Goal: Task Accomplishment & Management: Use online tool/utility

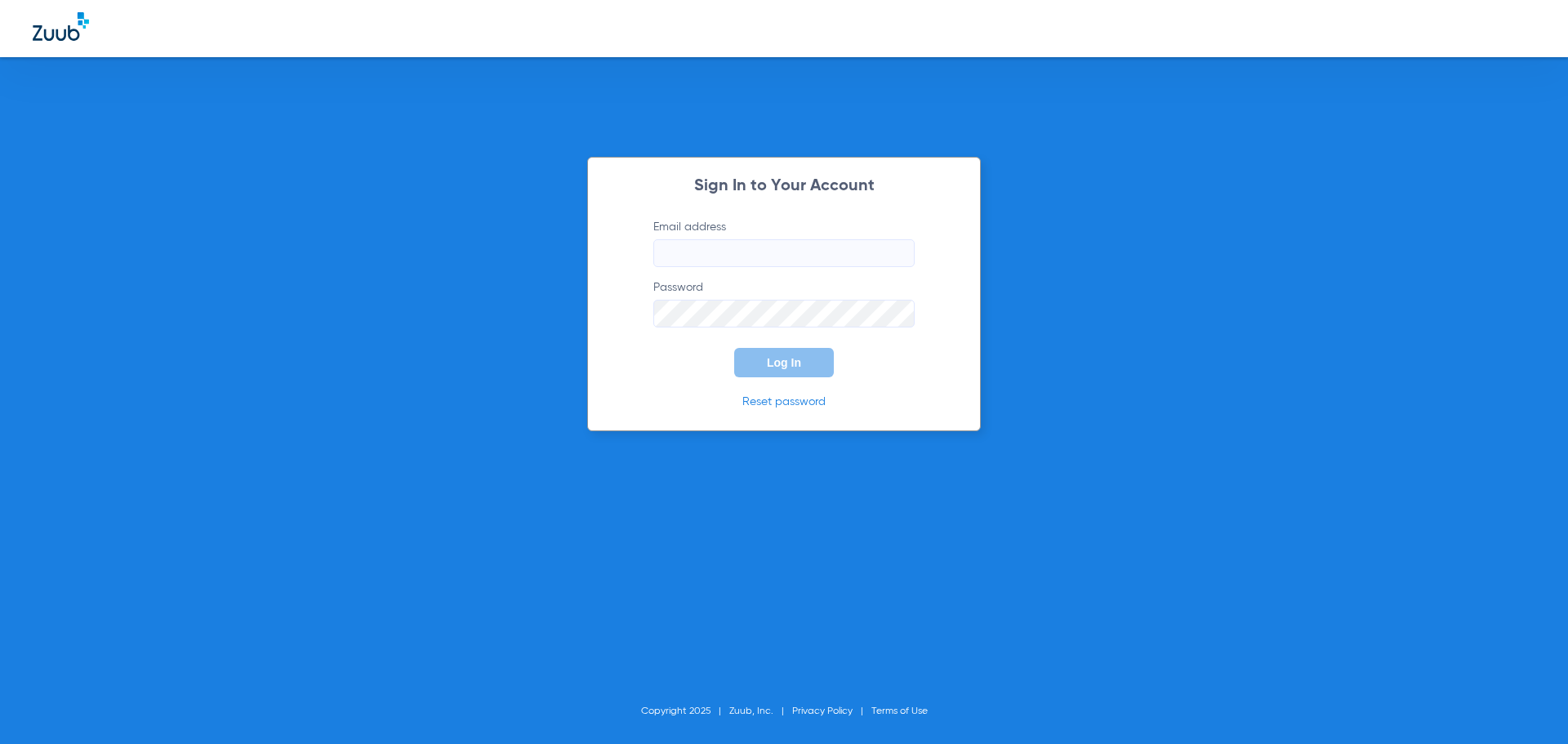
type input "[EMAIL_ADDRESS][DOMAIN_NAME]"
click at [793, 364] on span "Log In" at bounding box center [784, 362] width 34 height 13
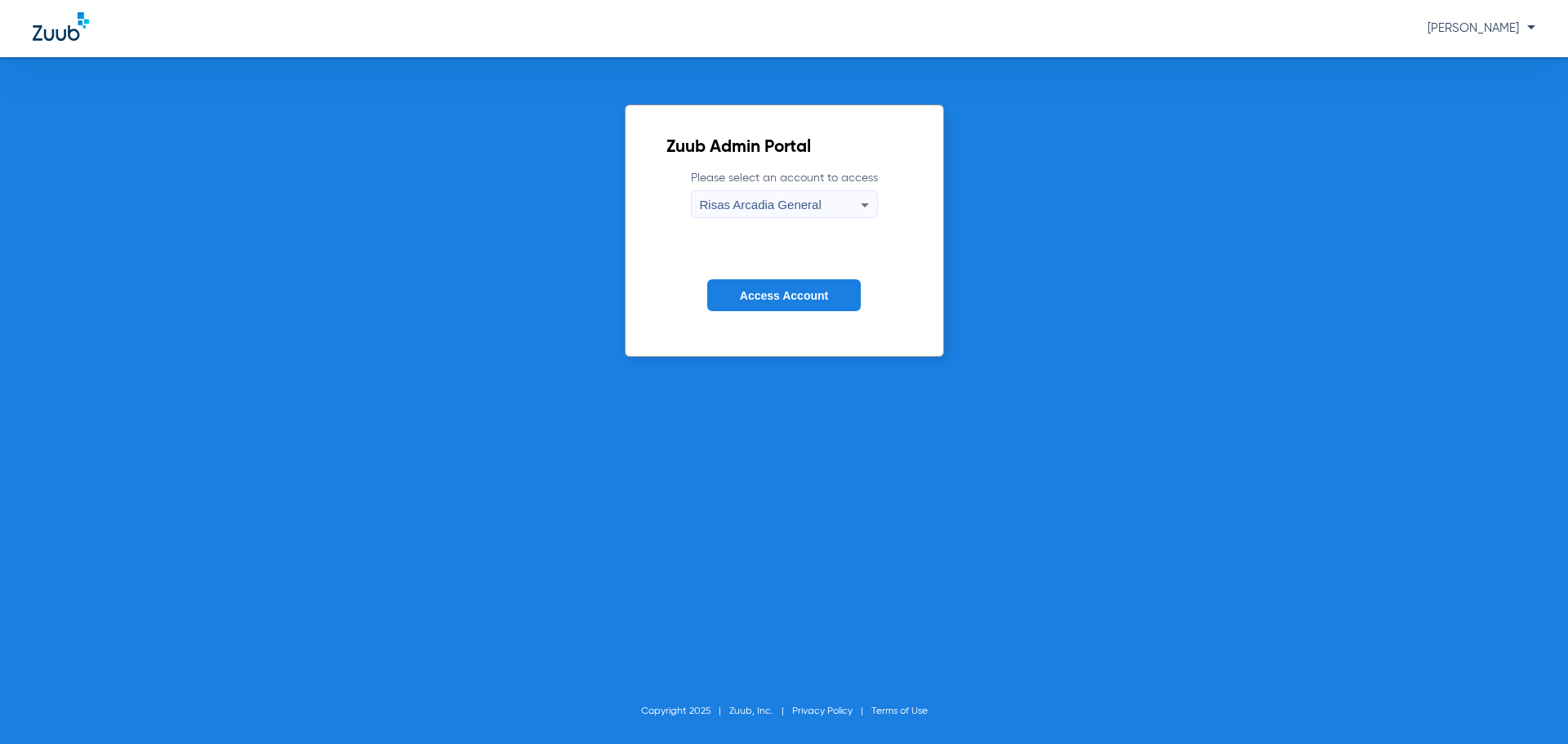
drag, startPoint x: 804, startPoint y: 346, endPoint x: 804, endPoint y: 310, distance: 36.0
click at [804, 344] on div "Zuub Admin Portal Please select an account to access Risas Arcadia General Acce…" at bounding box center [785, 230] width 320 height 253
click at [806, 298] on span "Access Account" at bounding box center [784, 295] width 88 height 13
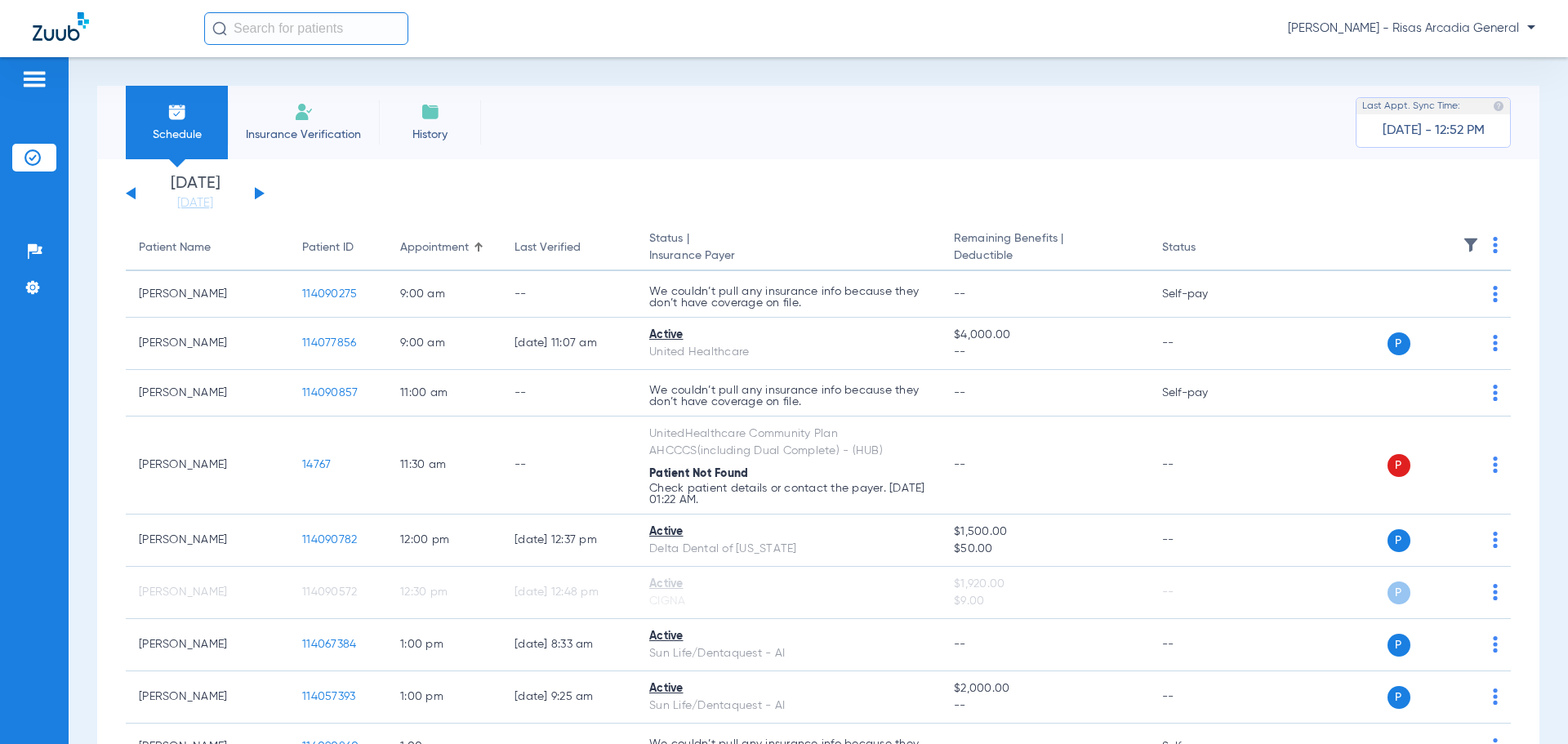
click at [321, 142] on li "Insurance Verification" at bounding box center [304, 122] width 151 height 73
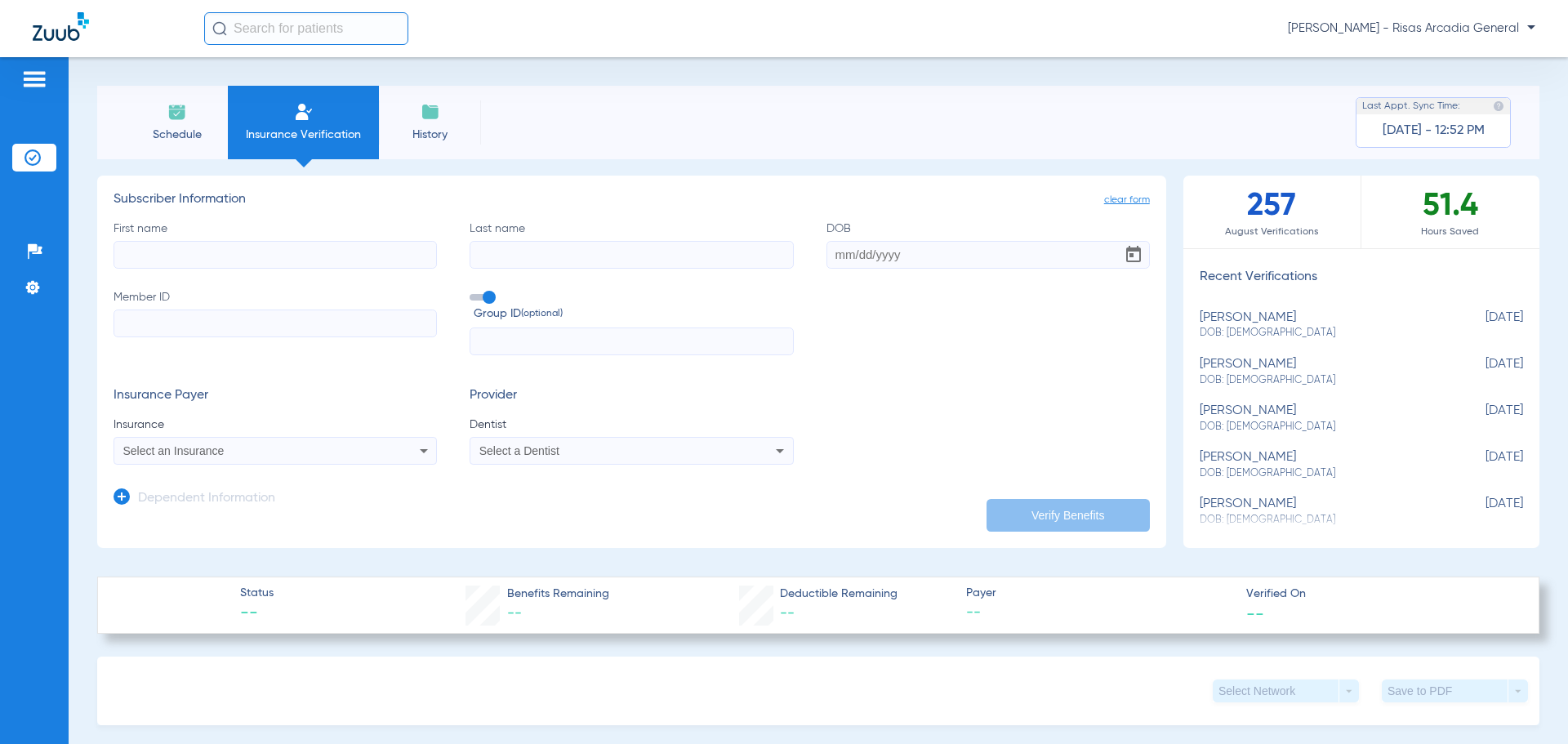
click at [1315, 359] on div "[PERSON_NAME] DOB: [DEMOGRAPHIC_DATA]" at bounding box center [1321, 372] width 241 height 31
type input "[PERSON_NAME]"
type input "[DATE]"
type input "U96668262"
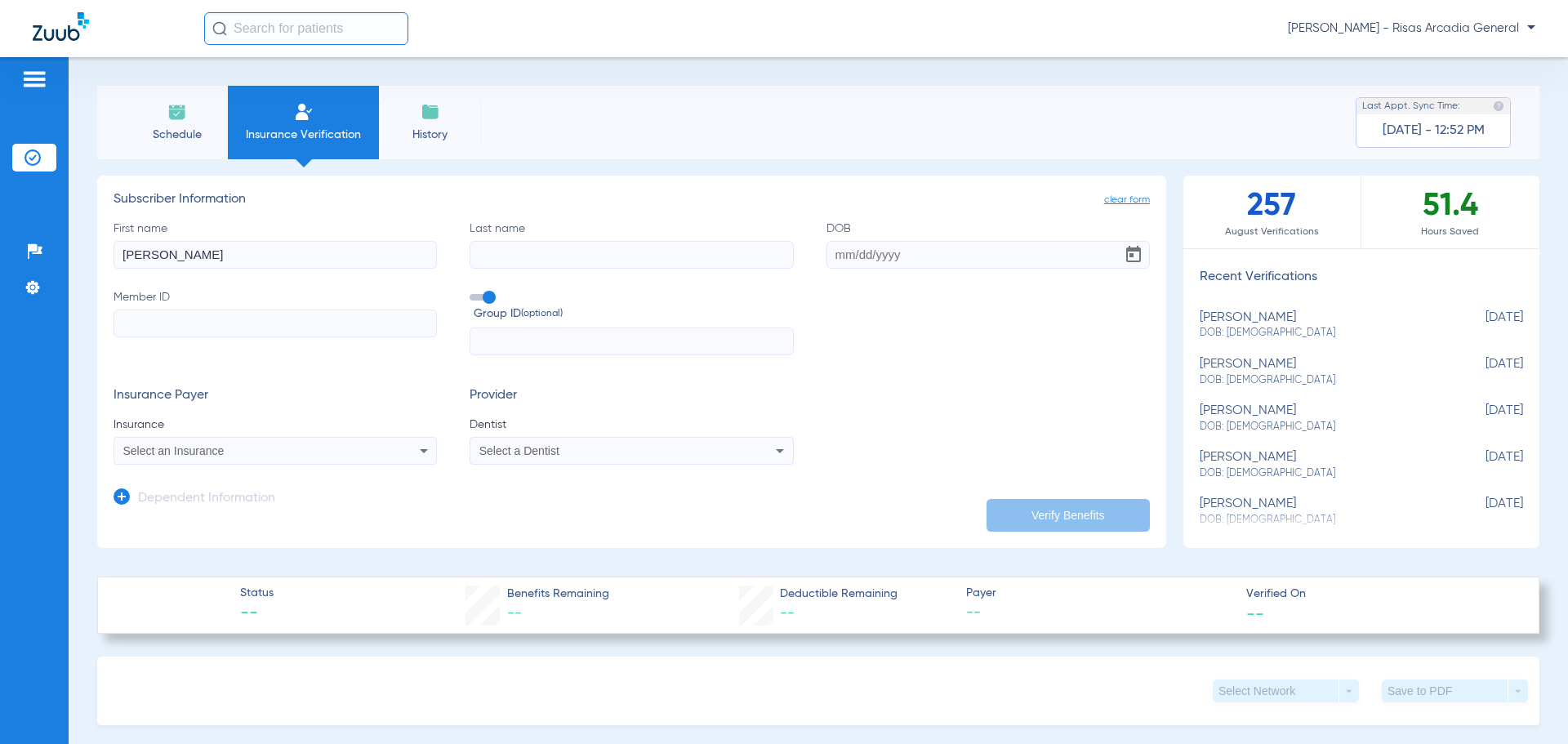
type input "3344326"
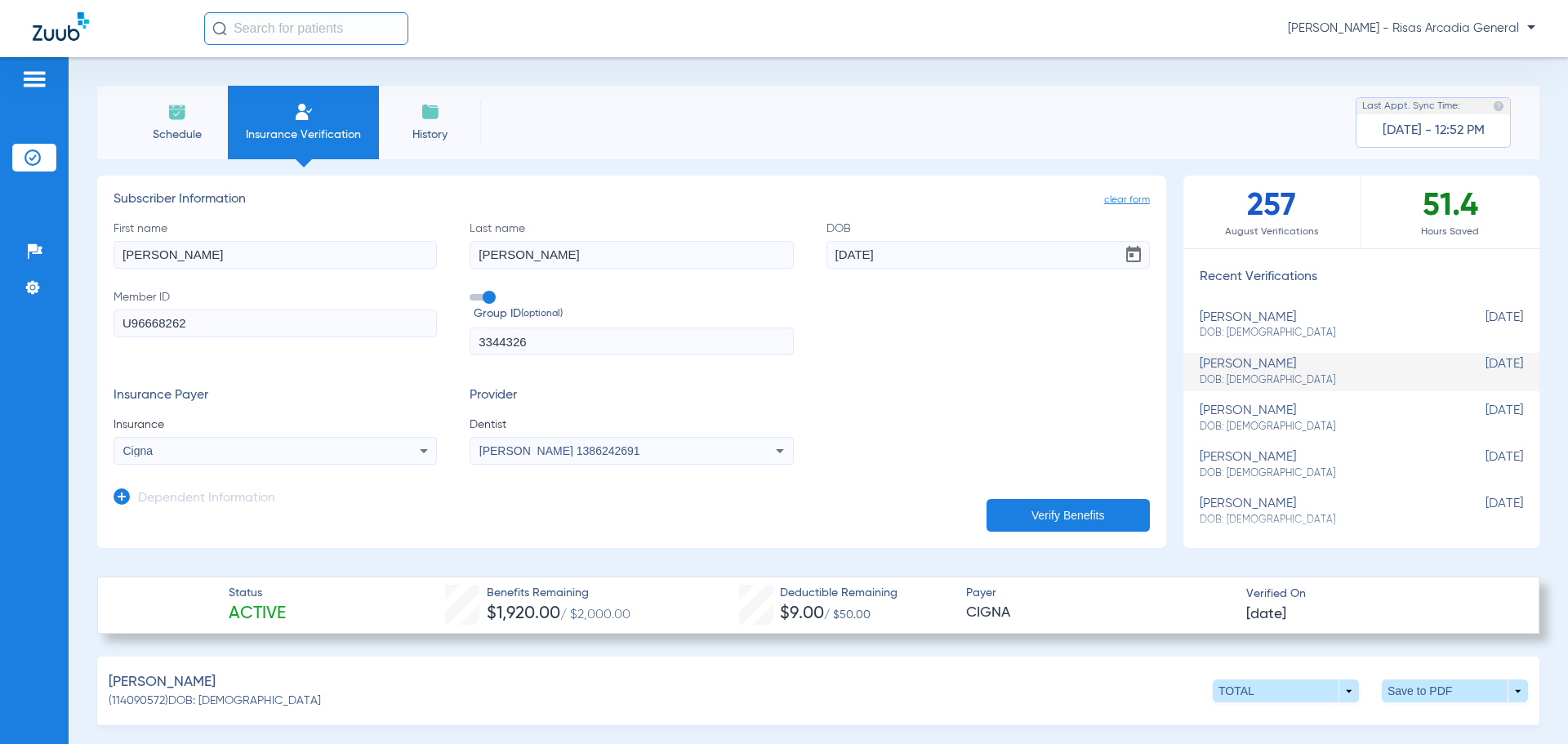
click at [403, 110] on li "History" at bounding box center [430, 122] width 102 height 73
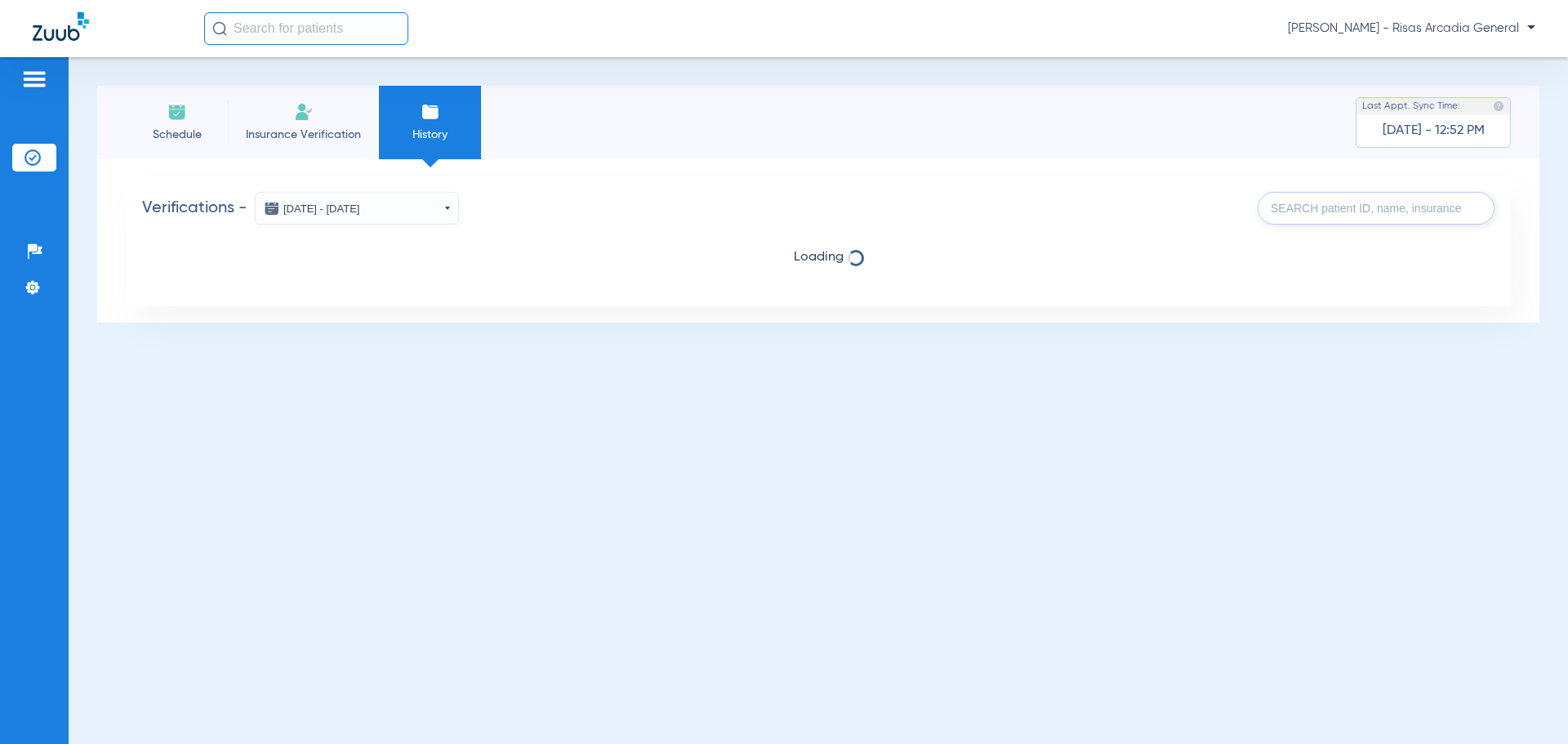
click at [202, 127] on span "Schedule" at bounding box center [176, 134] width 77 height 16
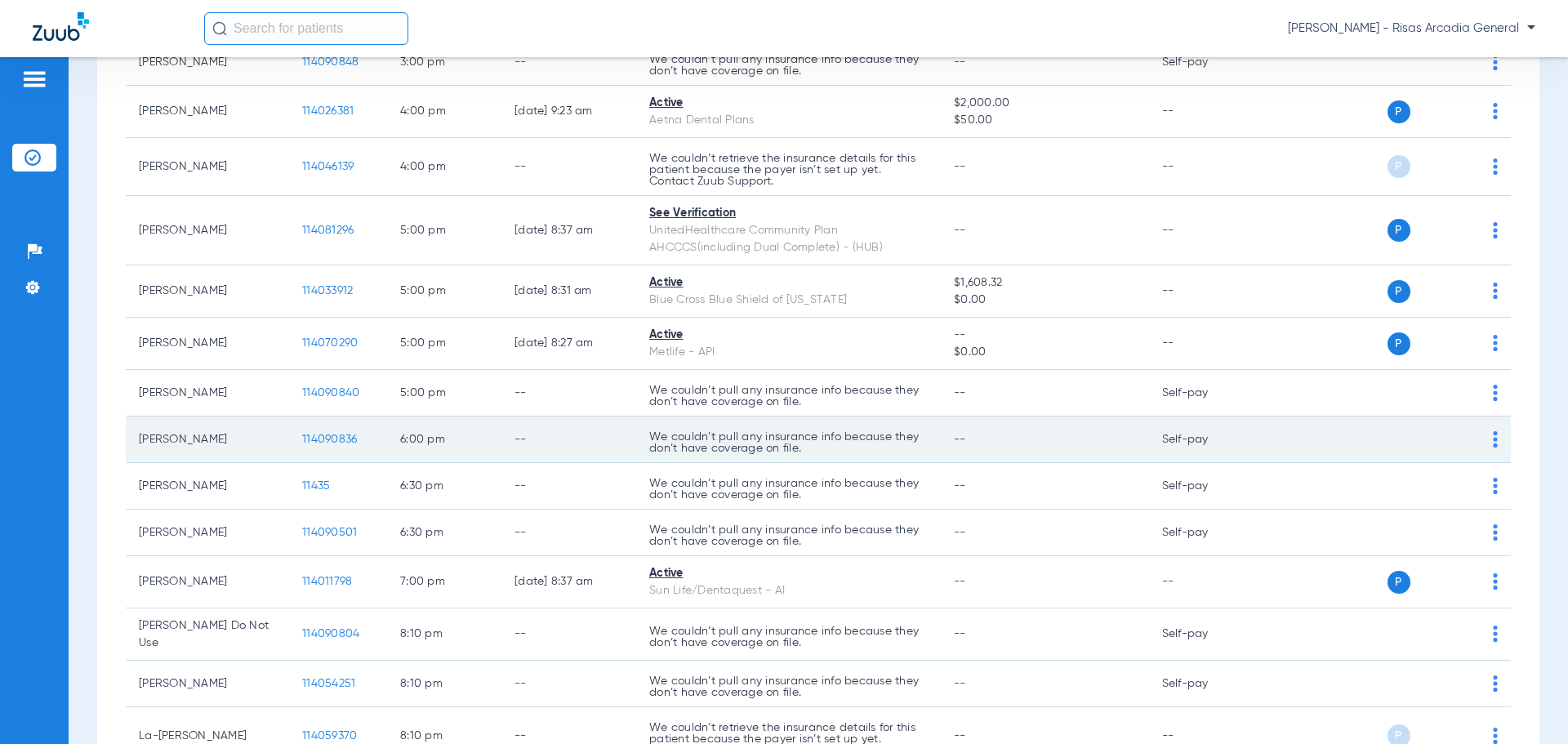
scroll to position [1144, 0]
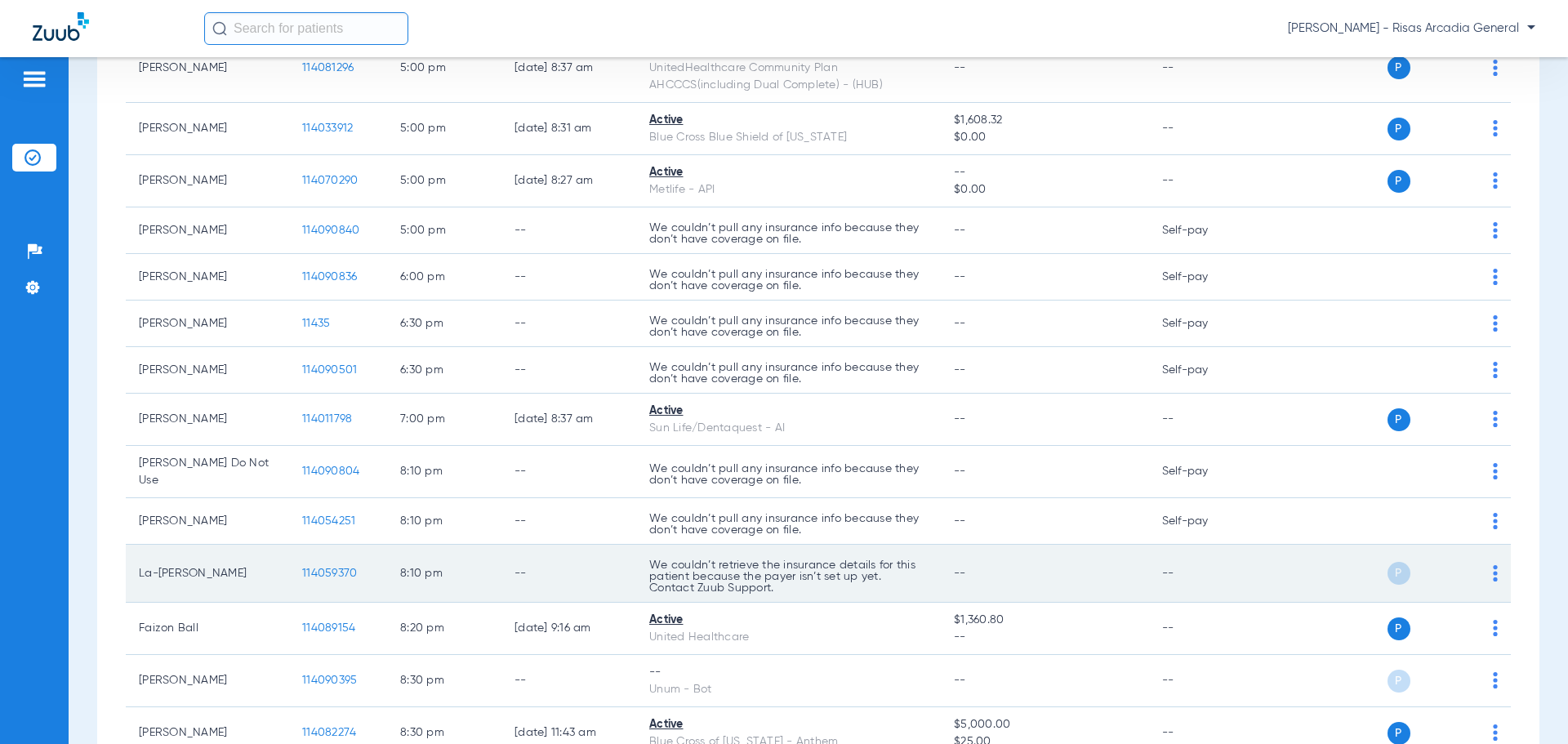
click at [341, 568] on span "114059370" at bounding box center [329, 573] width 54 height 11
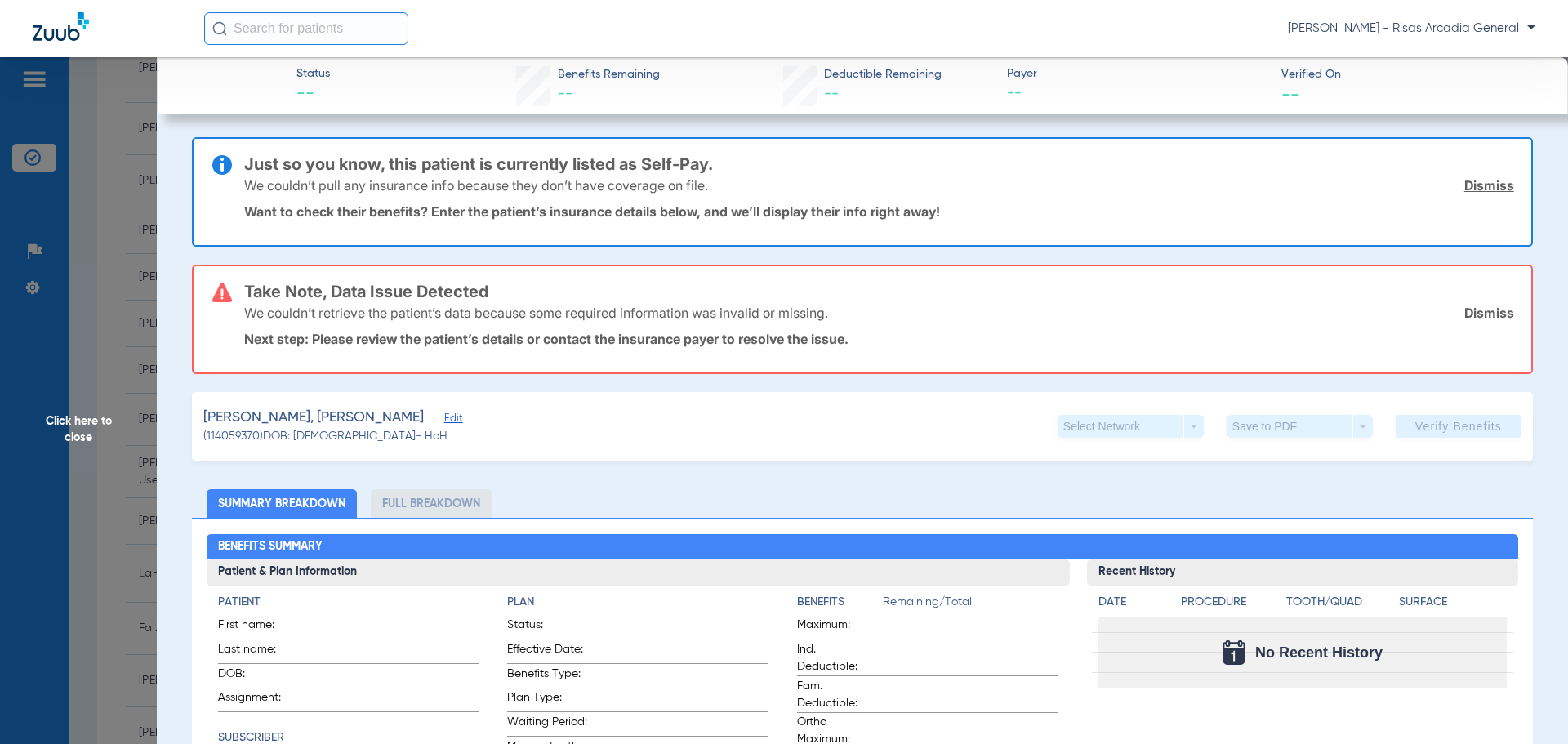
click at [445, 423] on span "Edit" at bounding box center [452, 420] width 14 height 15
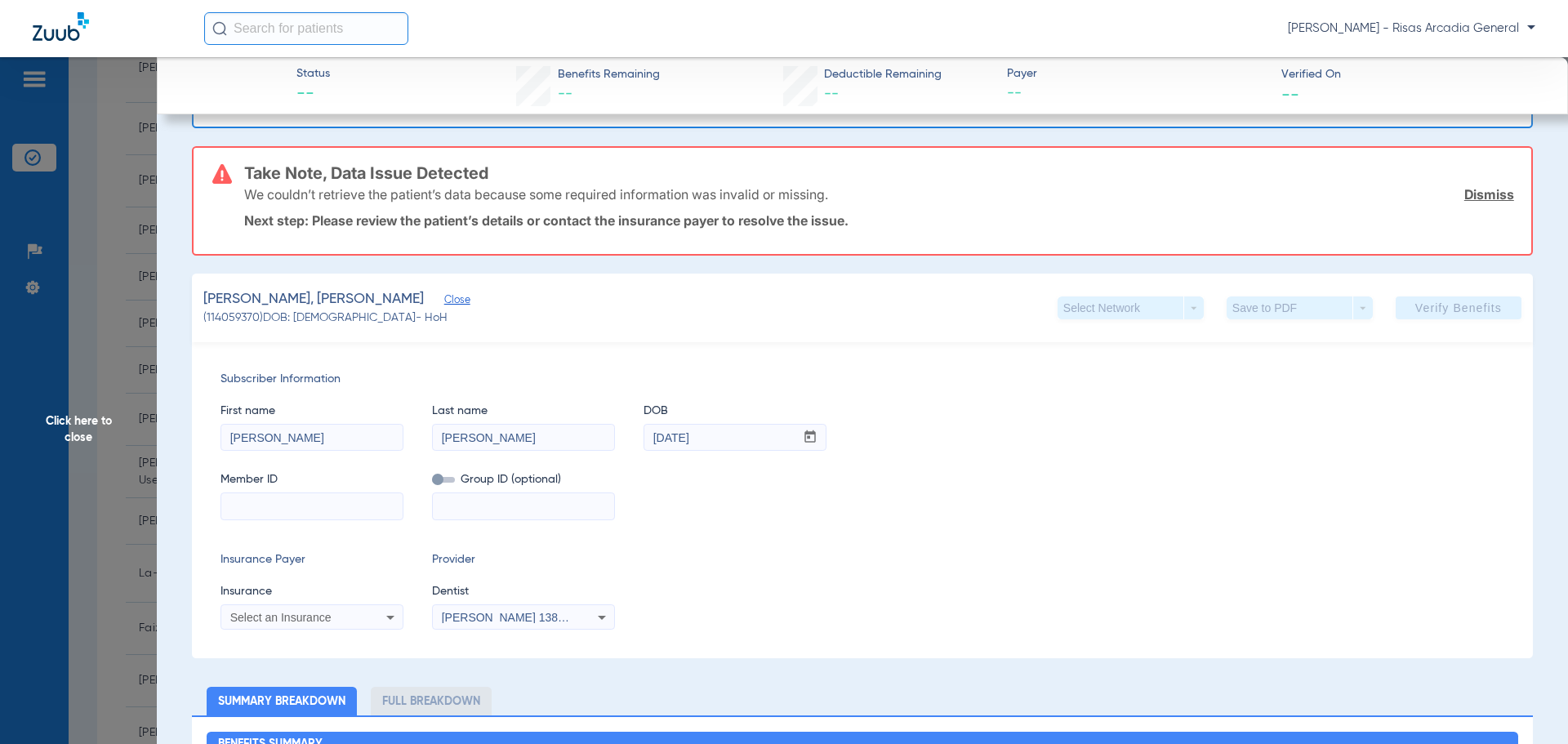
scroll to position [245, 0]
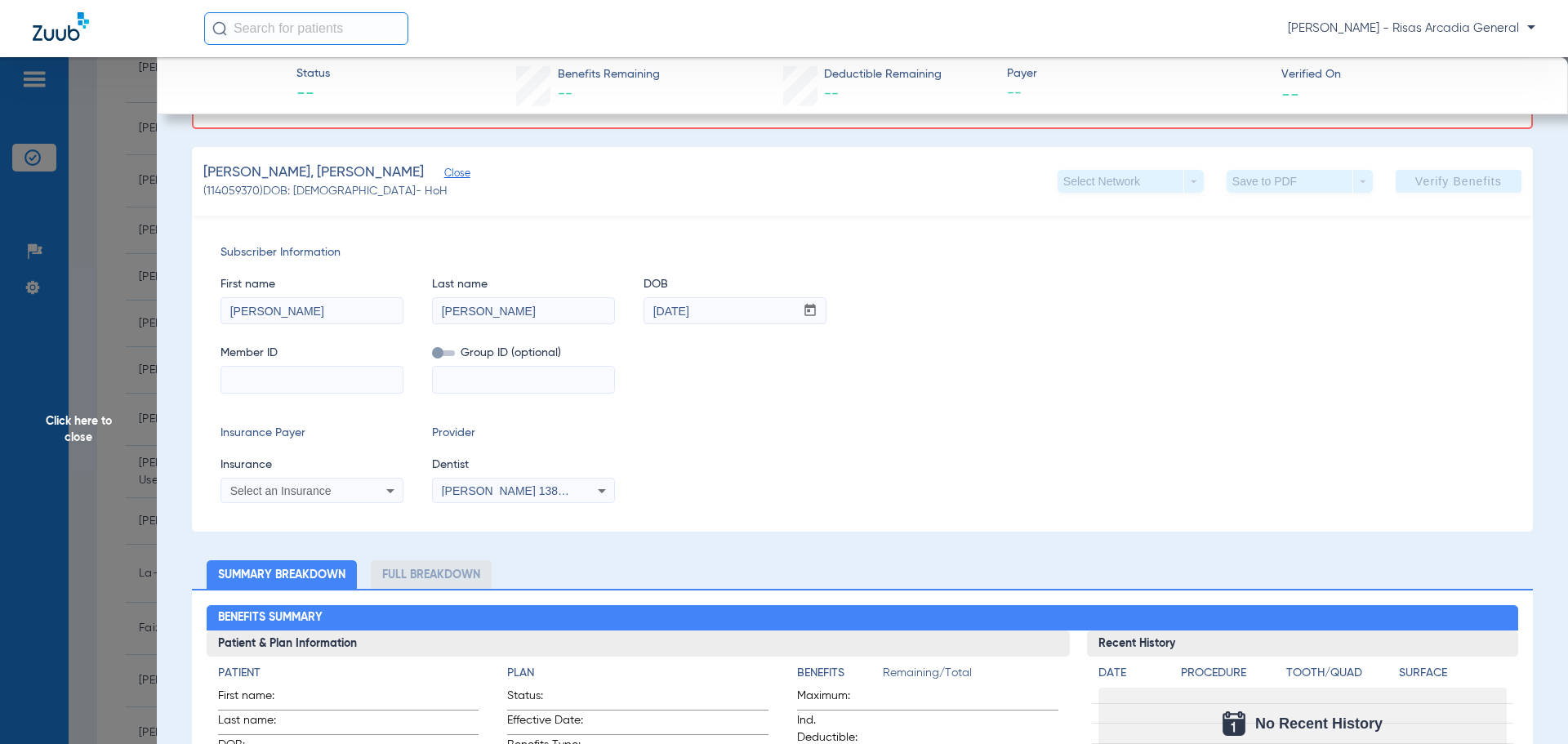
click at [1111, 190] on div "Select Network arrow_drop_down" at bounding box center [1131, 181] width 146 height 23
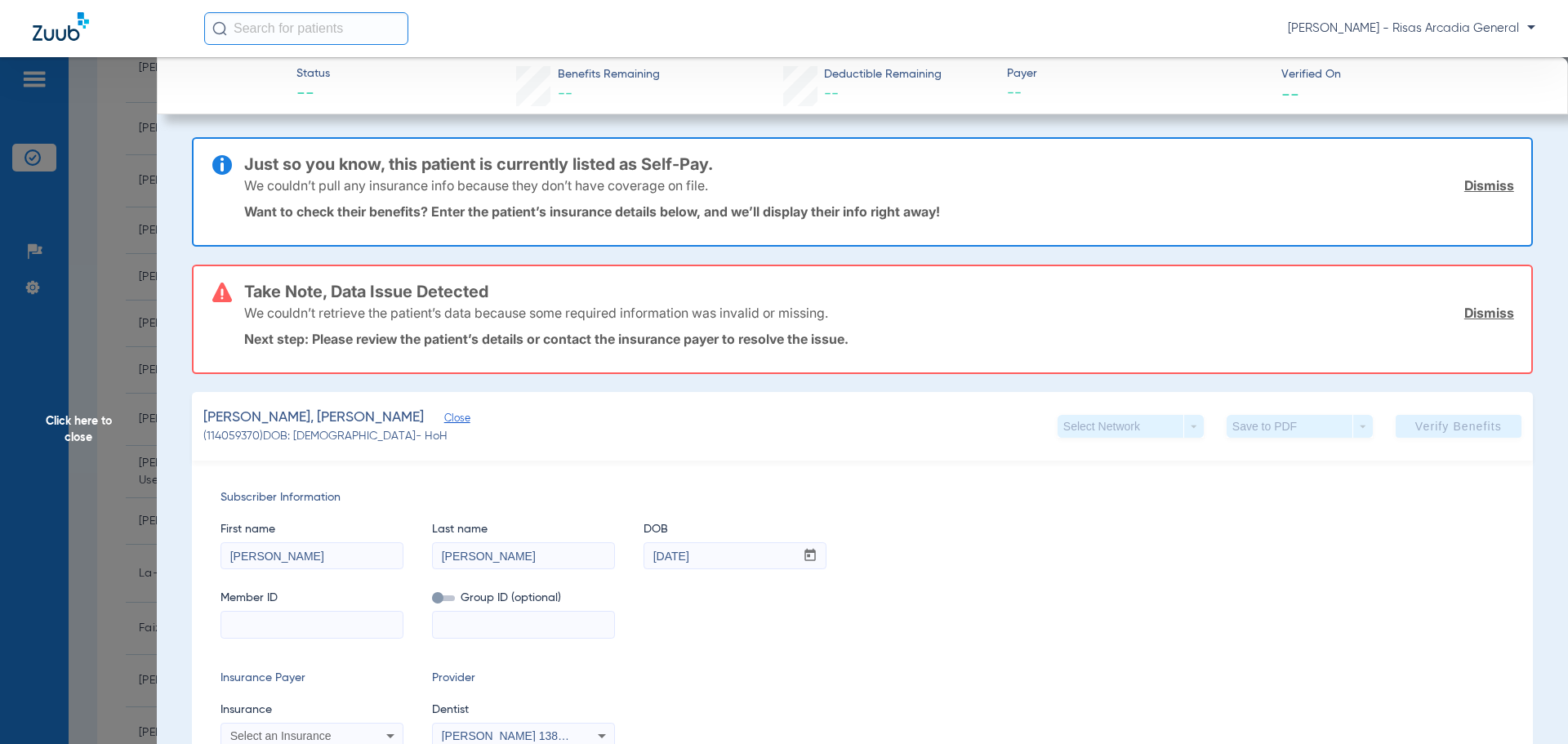
click at [96, 213] on span "Click here to close" at bounding box center [78, 429] width 156 height 744
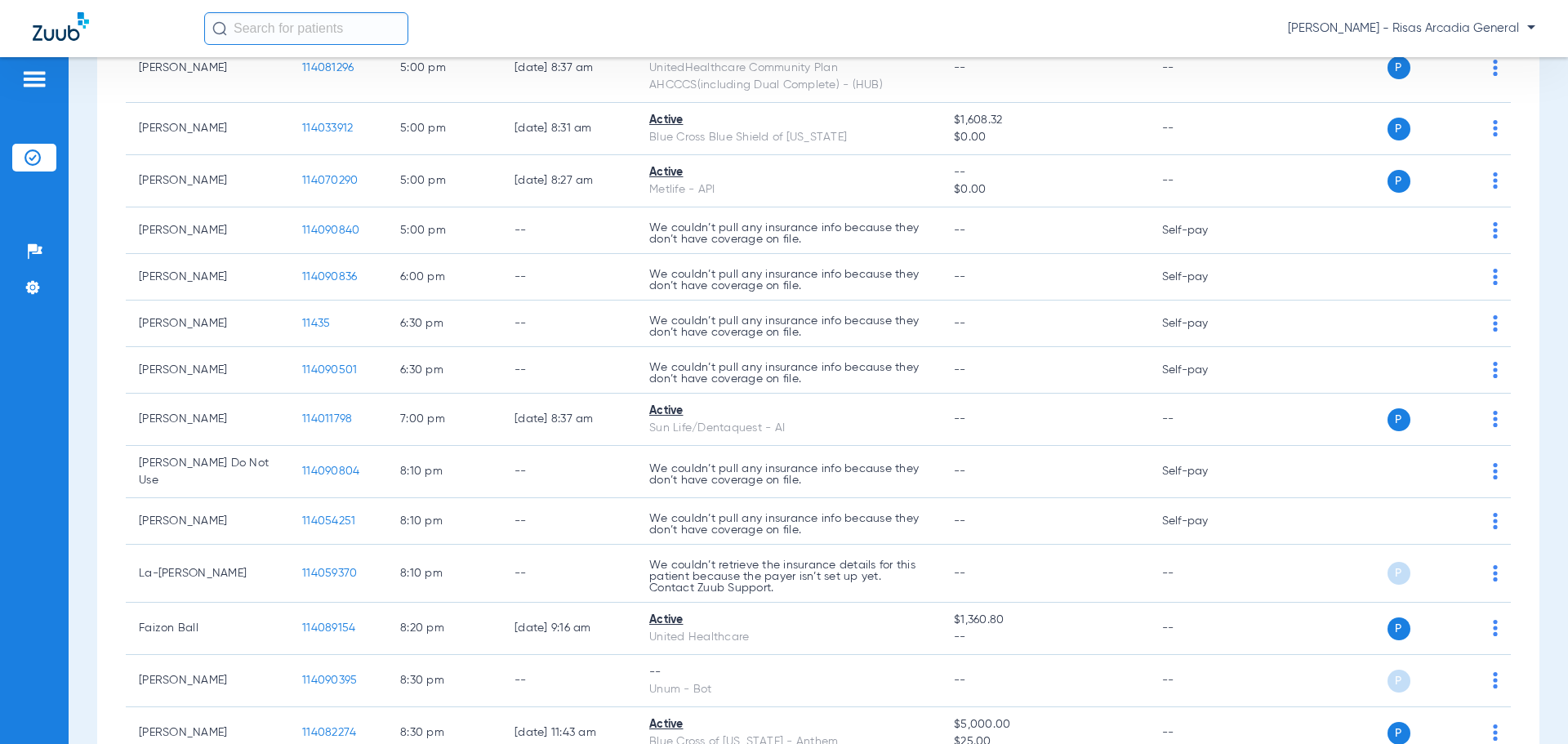
click at [292, 29] on input "text" at bounding box center [306, 28] width 204 height 32
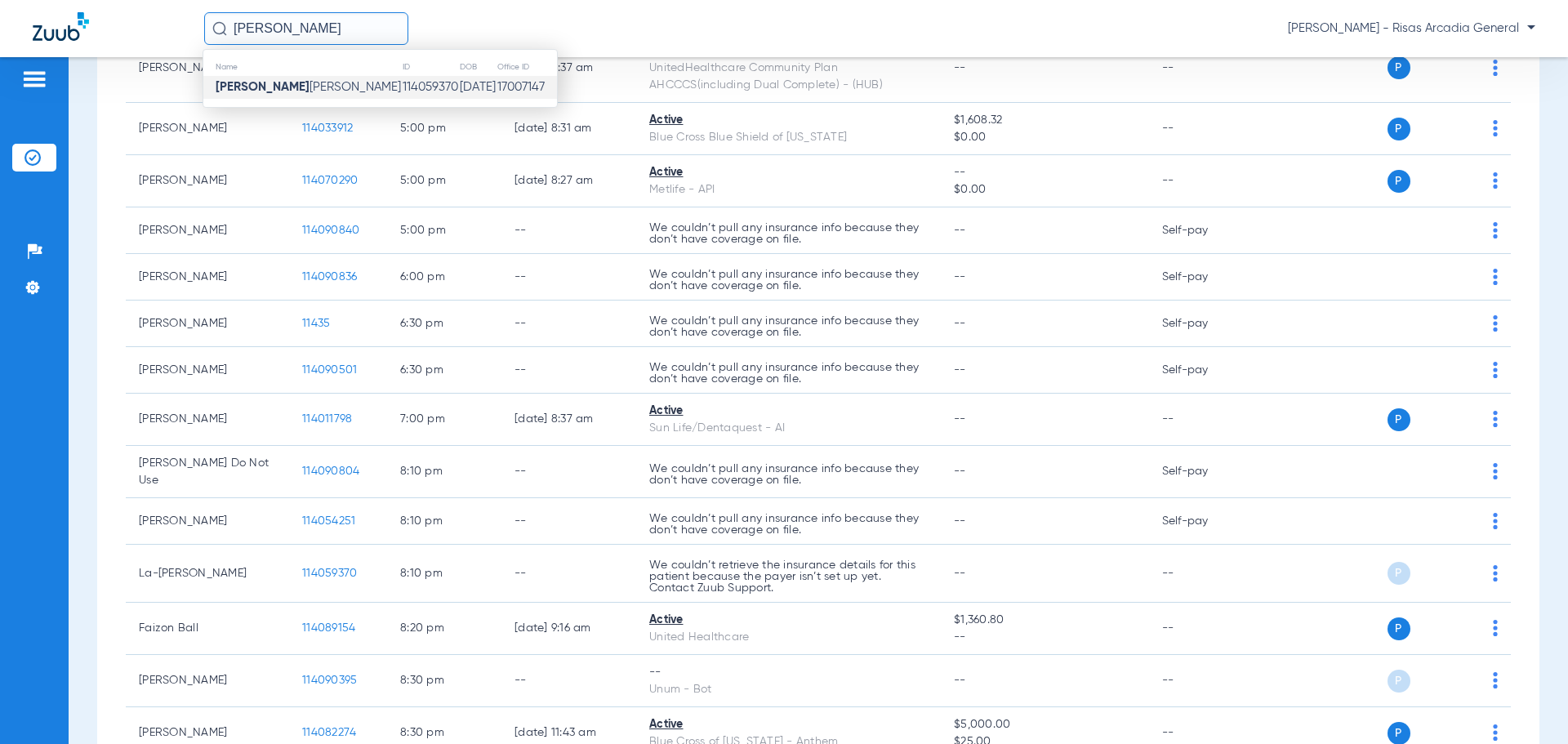
type input "[PERSON_NAME]"
click at [497, 96] on td "17007147" at bounding box center [526, 87] width 60 height 23
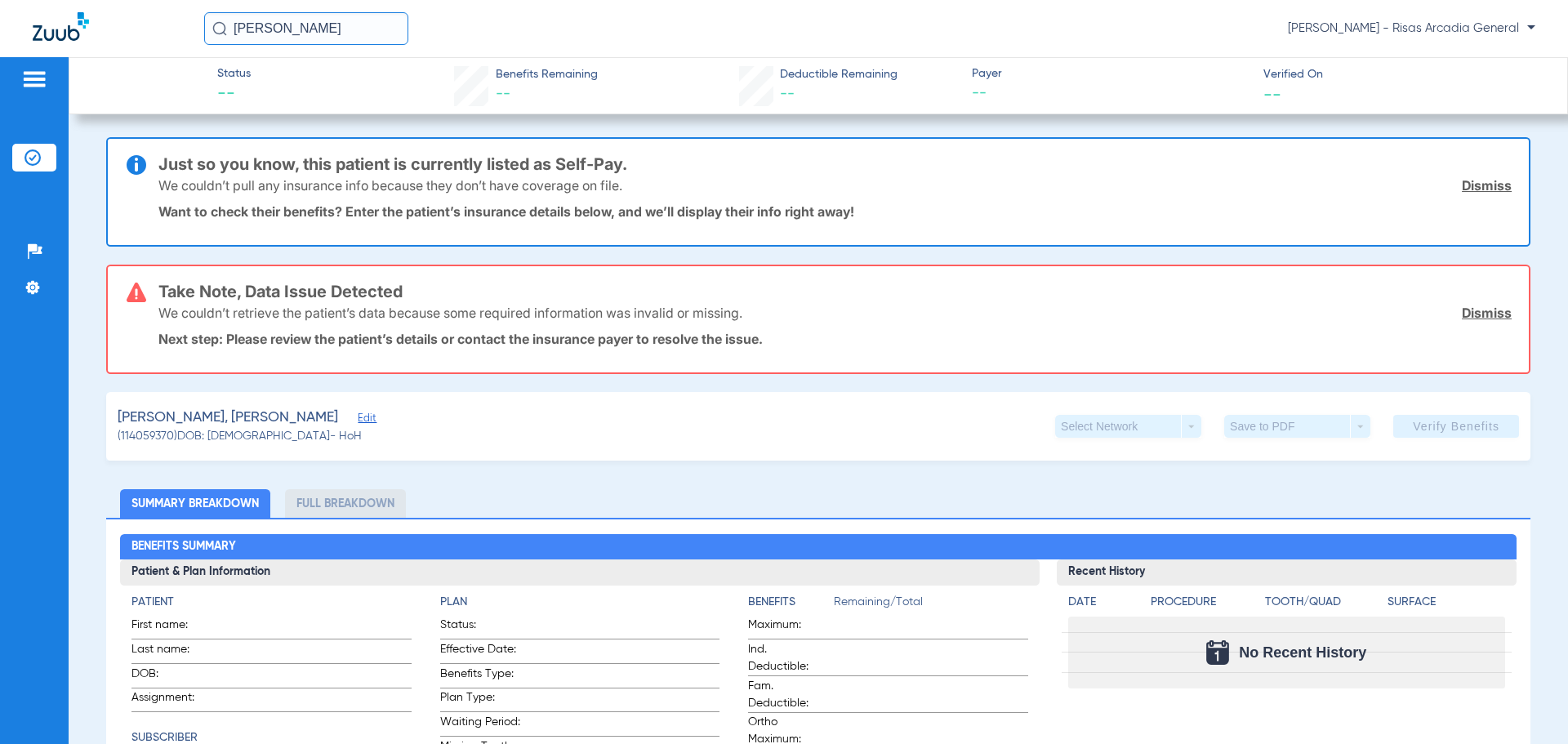
click at [354, 336] on p "Next step: Please review the patient’s details or contact the insurance payer t…" at bounding box center [835, 338] width 1354 height 16
click at [542, 119] on div "Status -- Benefits Remaining -- Deductible Remaining -- Payer -- Verified On --…" at bounding box center [818, 400] width 1499 height 687
